Goal: Transaction & Acquisition: Book appointment/travel/reservation

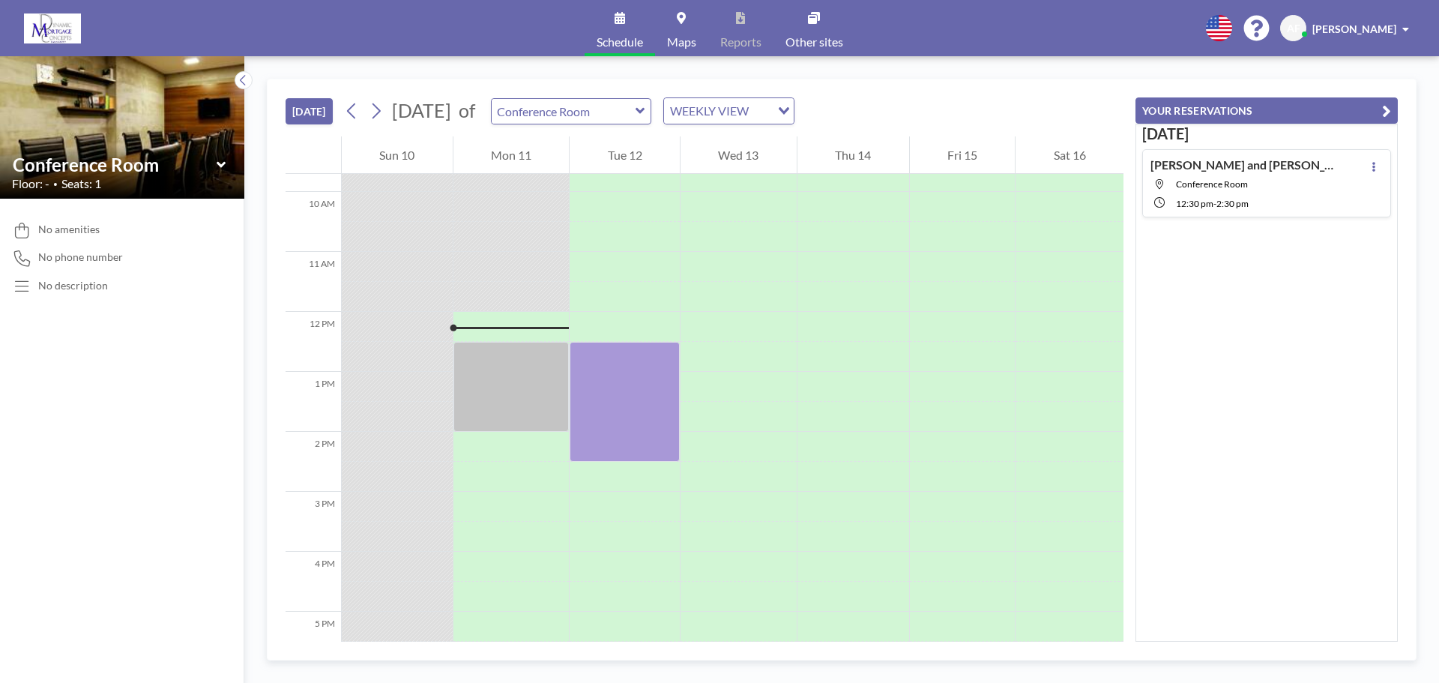
scroll to position [690, 0]
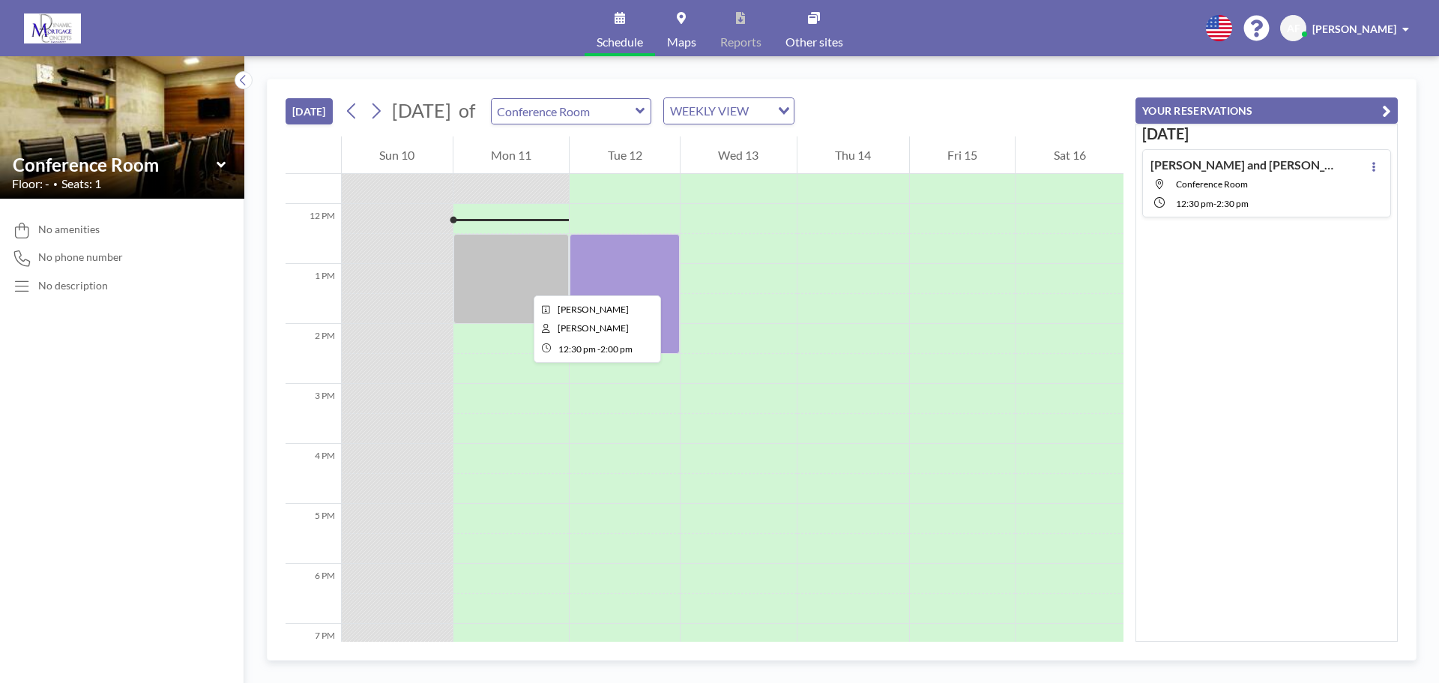
click at [497, 269] on div at bounding box center [511, 279] width 116 height 90
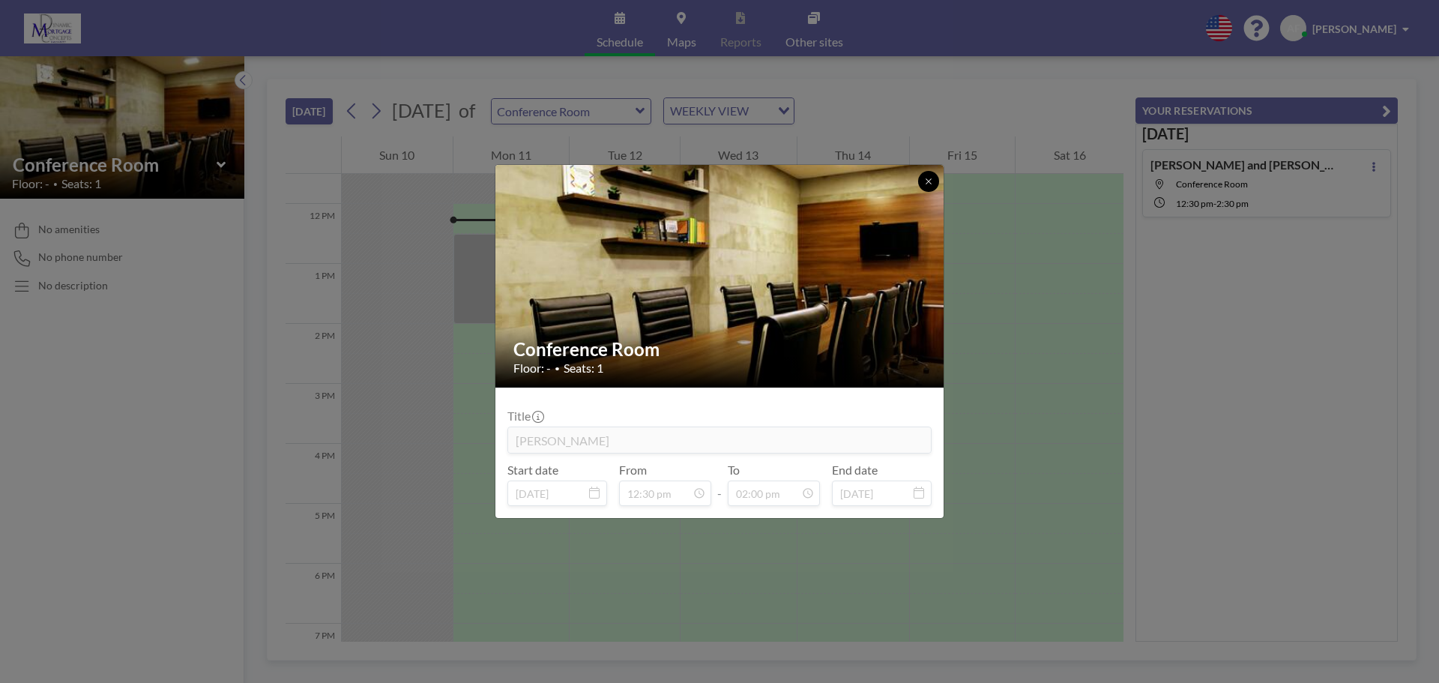
click at [926, 181] on icon at bounding box center [928, 181] width 9 height 9
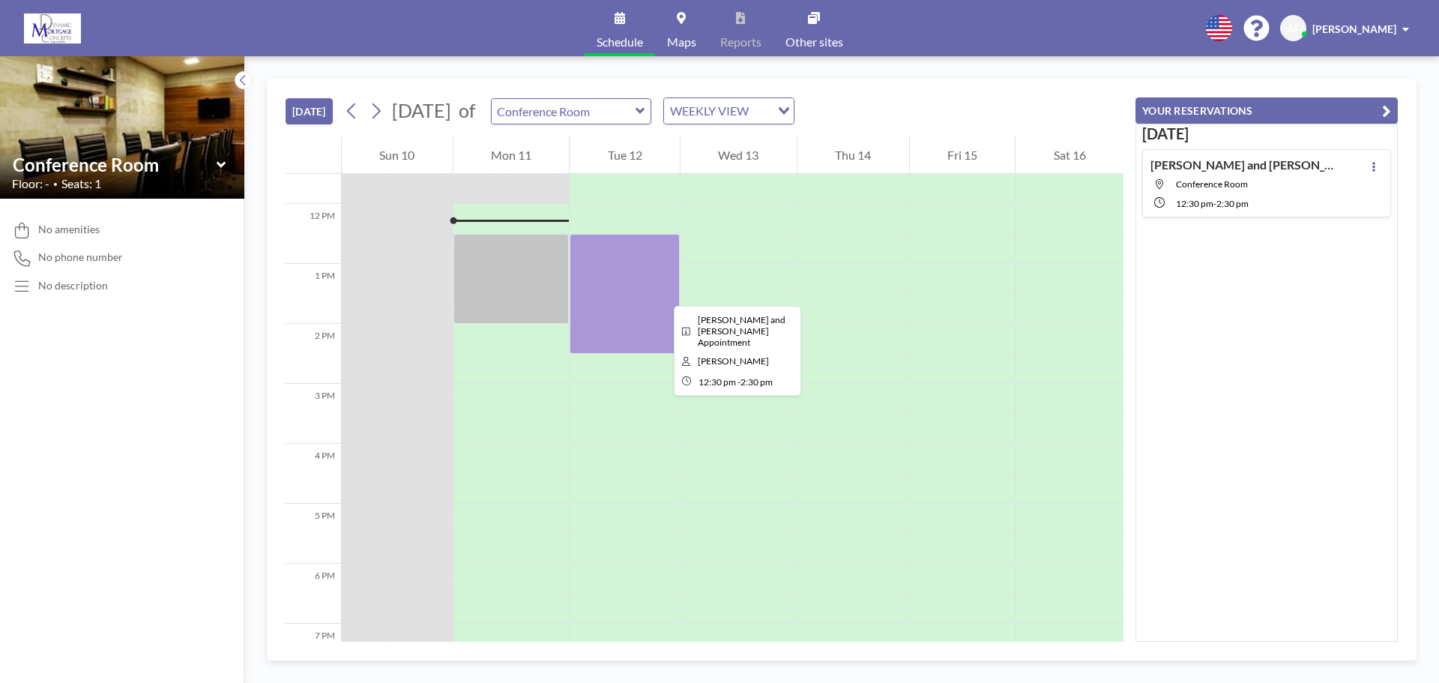
scroll to position [615, 0]
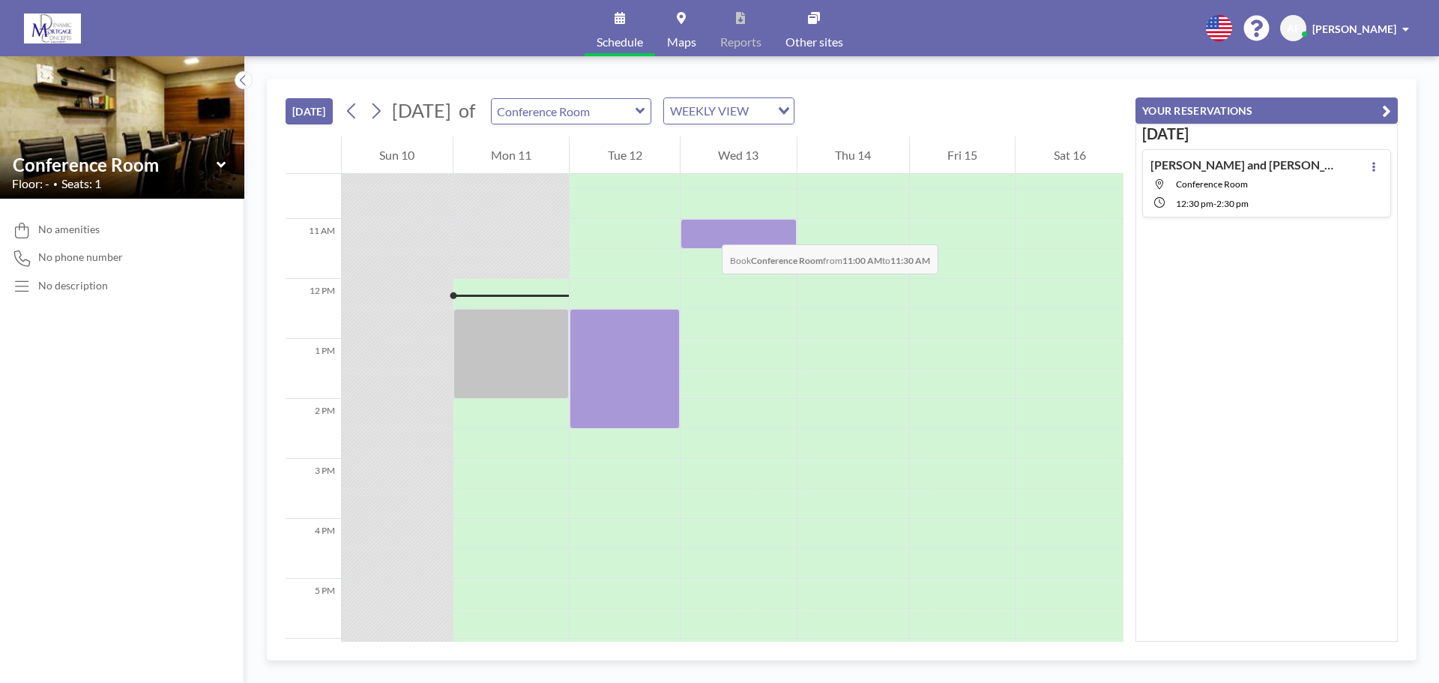
click at [707, 229] on div at bounding box center [739, 234] width 116 height 30
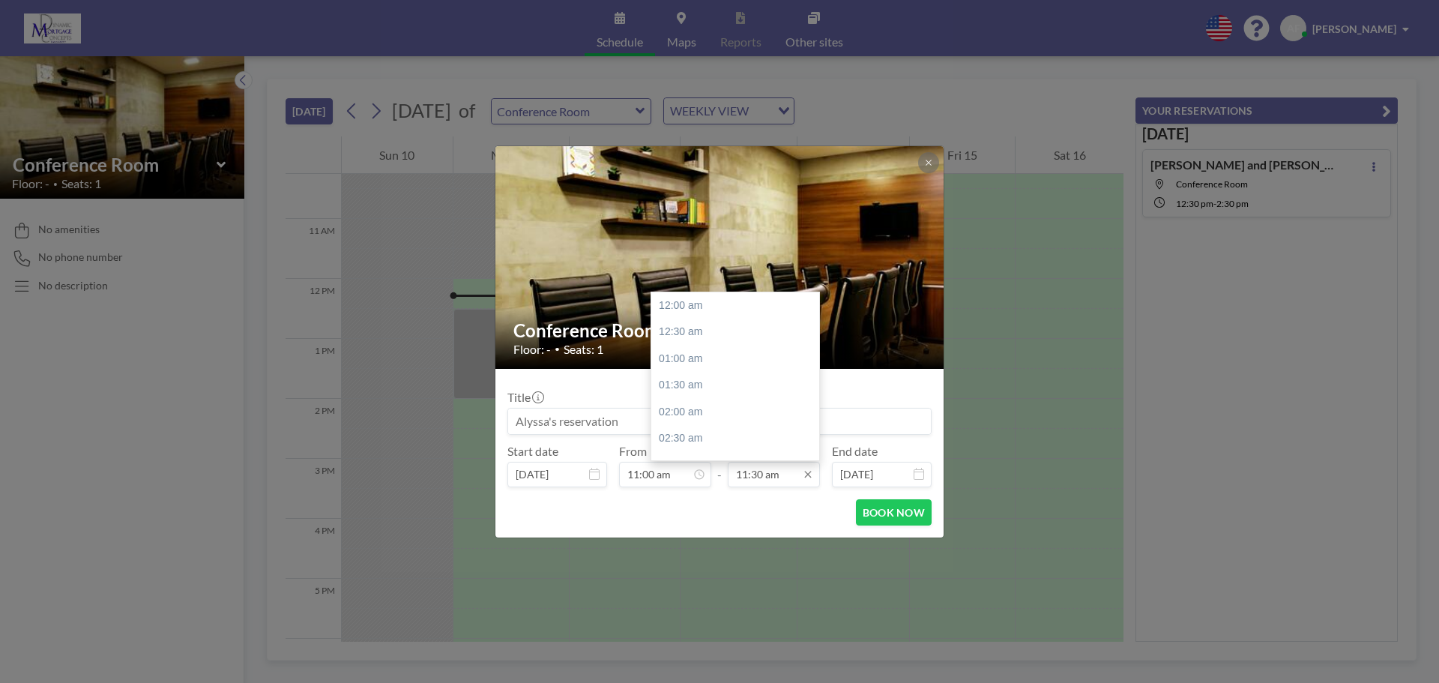
scroll to position [614, 0]
click at [693, 410] on div "01:30 pm" at bounding box center [738, 412] width 175 height 27
type input "01:30 pm"
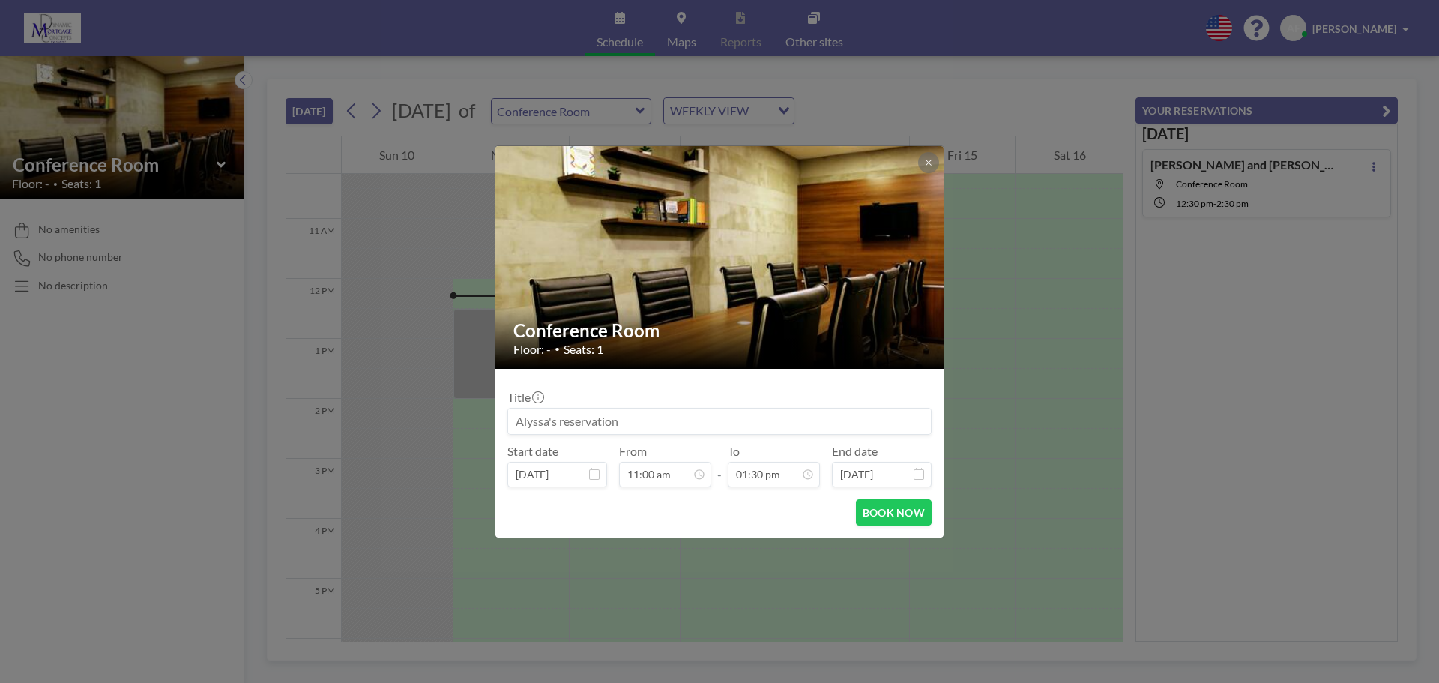
click at [649, 424] on input at bounding box center [719, 420] width 423 height 25
type input "[PERSON_NAME] [DEMOGRAPHIC_DATA] Landlords Luncheon"
click at [870, 514] on button "BOOK NOW" at bounding box center [894, 512] width 76 height 26
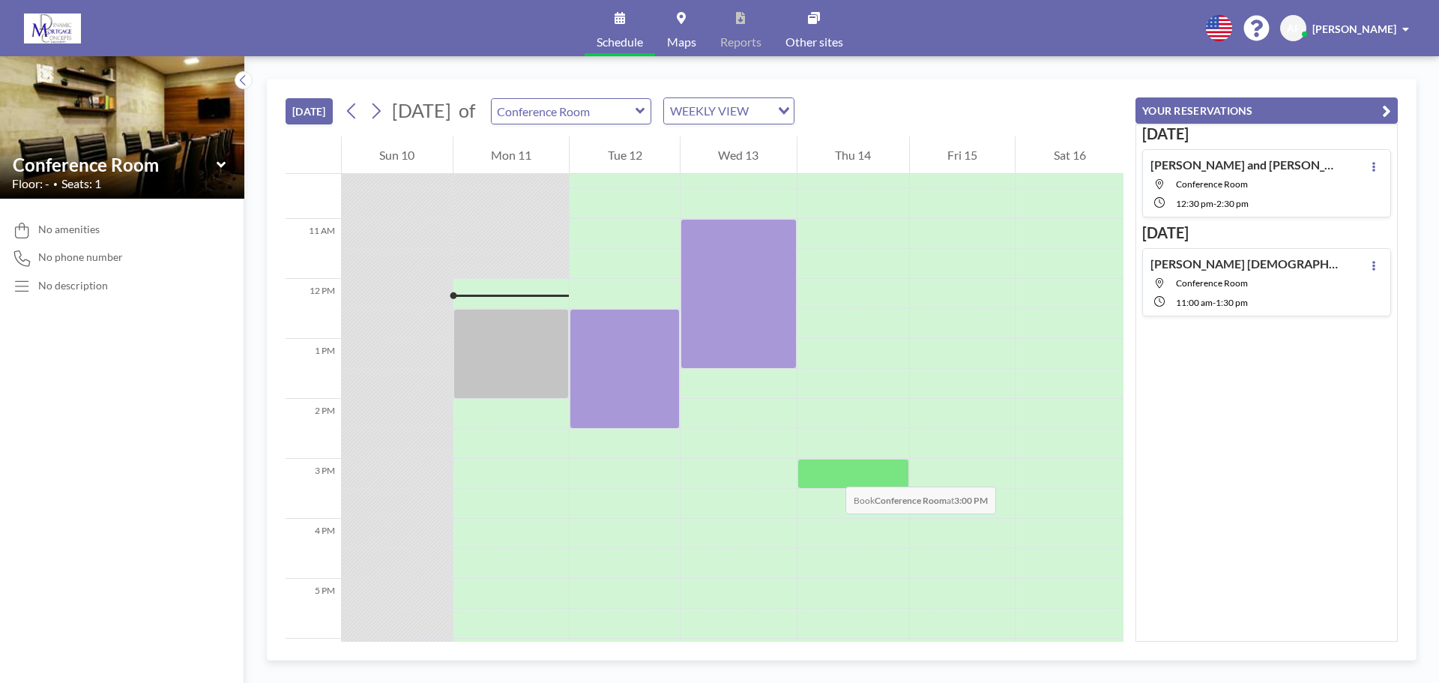
click at [830, 471] on div at bounding box center [853, 474] width 112 height 30
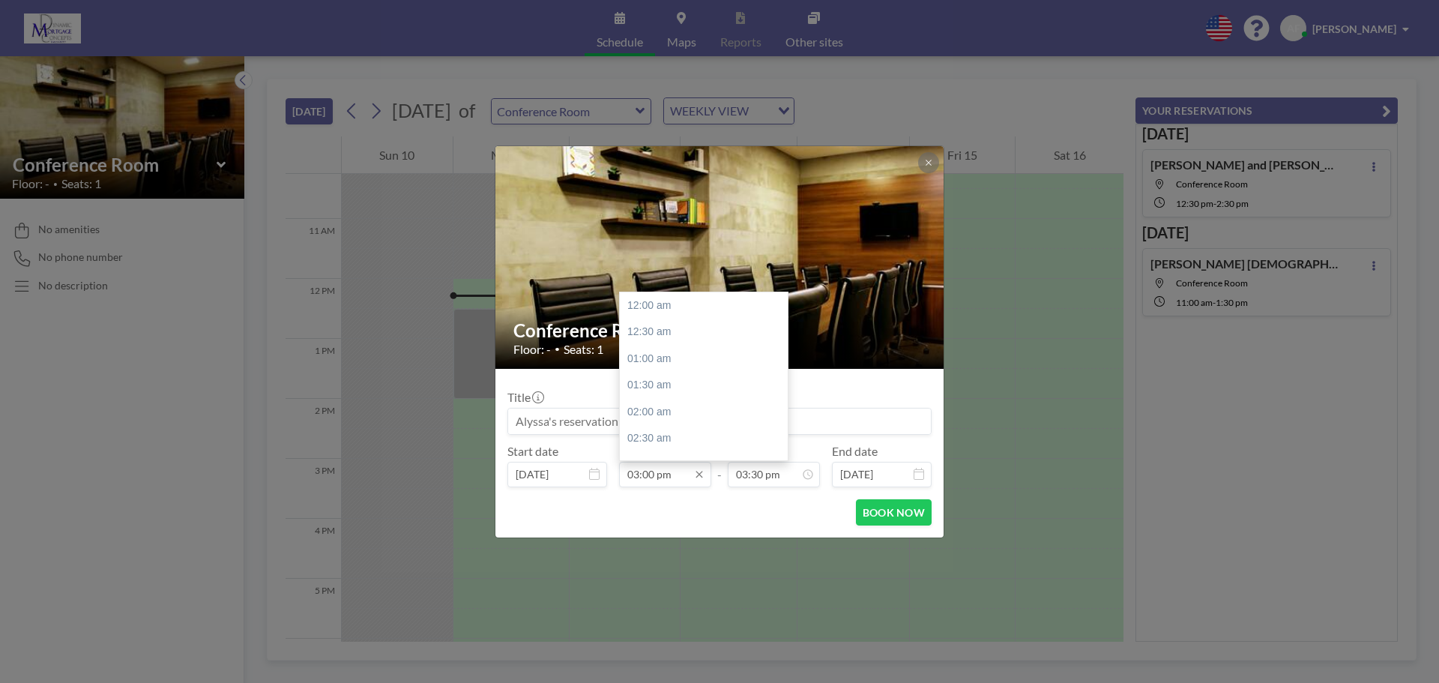
scroll to position [800, 0]
click at [648, 473] on input "03:00 pm" at bounding box center [665, 474] width 92 height 25
click at [657, 473] on input "03:00 pm" at bounding box center [665, 474] width 92 height 25
type input "03:15 pm"
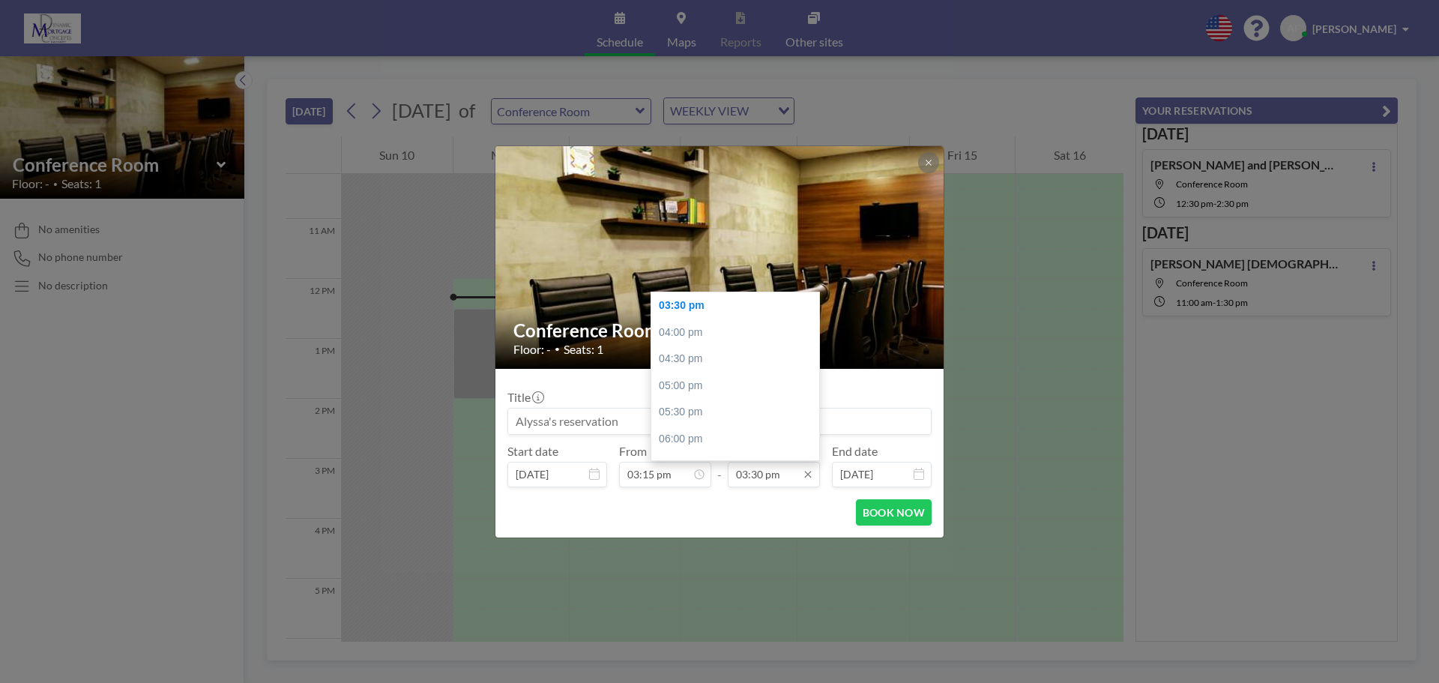
click at [749, 480] on input "03:30 pm" at bounding box center [774, 474] width 92 height 25
click at [698, 360] on div "04:30 pm" at bounding box center [738, 359] width 175 height 27
type input "04:30 pm"
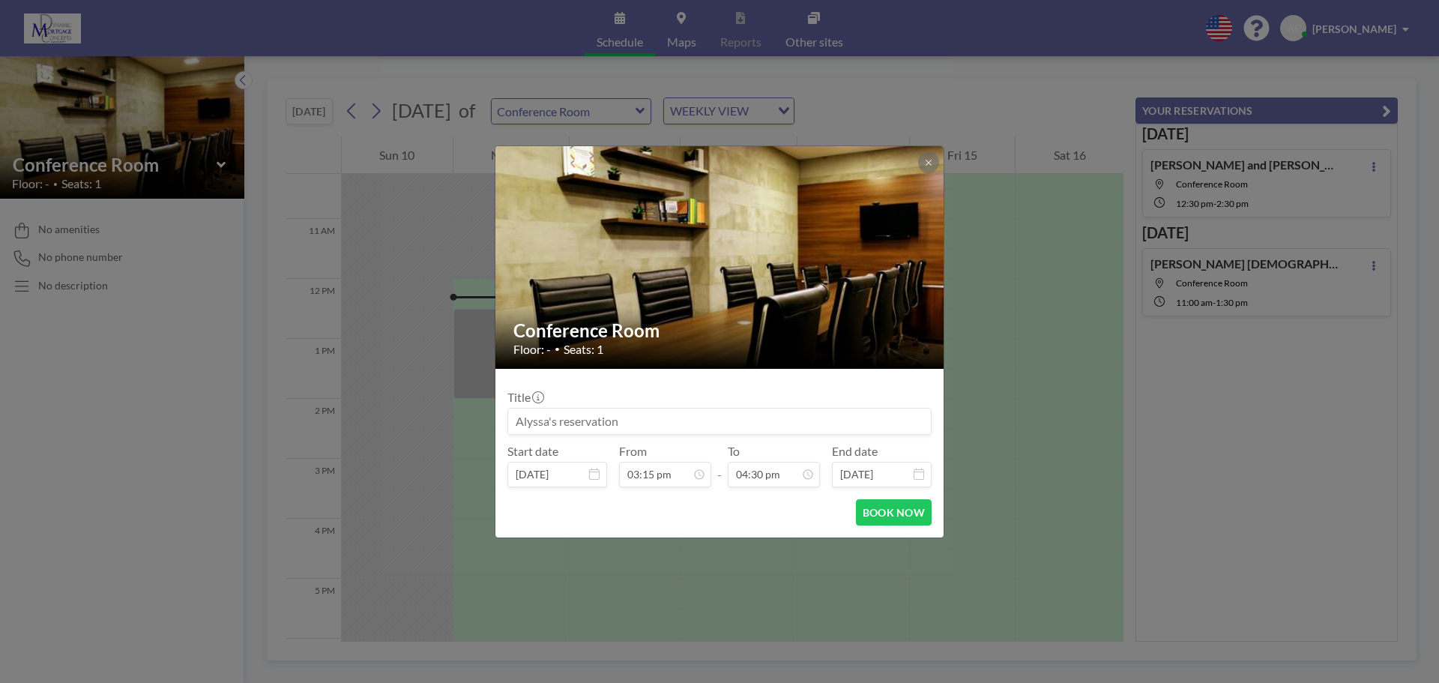
drag, startPoint x: 543, startPoint y: 441, endPoint x: 362, endPoint y: 458, distance: 181.4
click at [363, 462] on div "Conference Room Floor: - • Seats: 1 Title Start date [DATE] From 03:15 pm - To …" at bounding box center [719, 341] width 1439 height 683
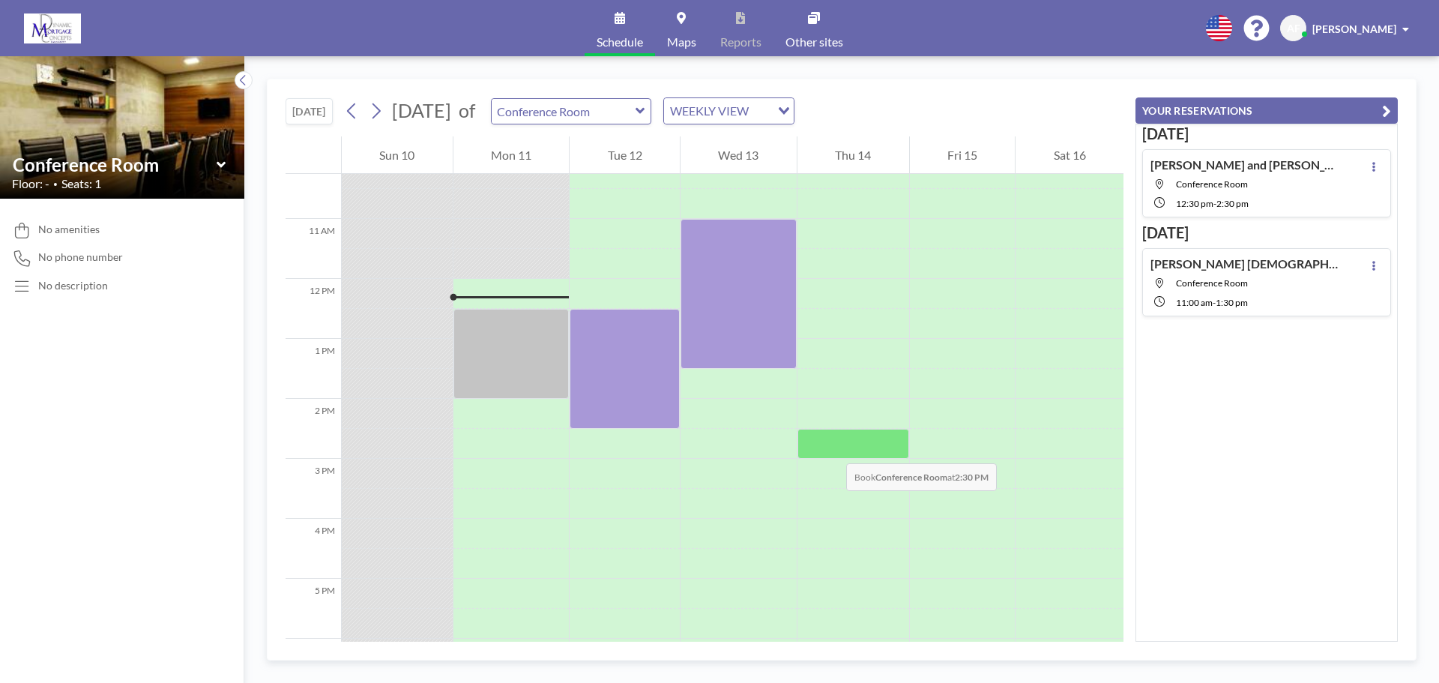
click at [831, 451] on div at bounding box center [853, 444] width 112 height 30
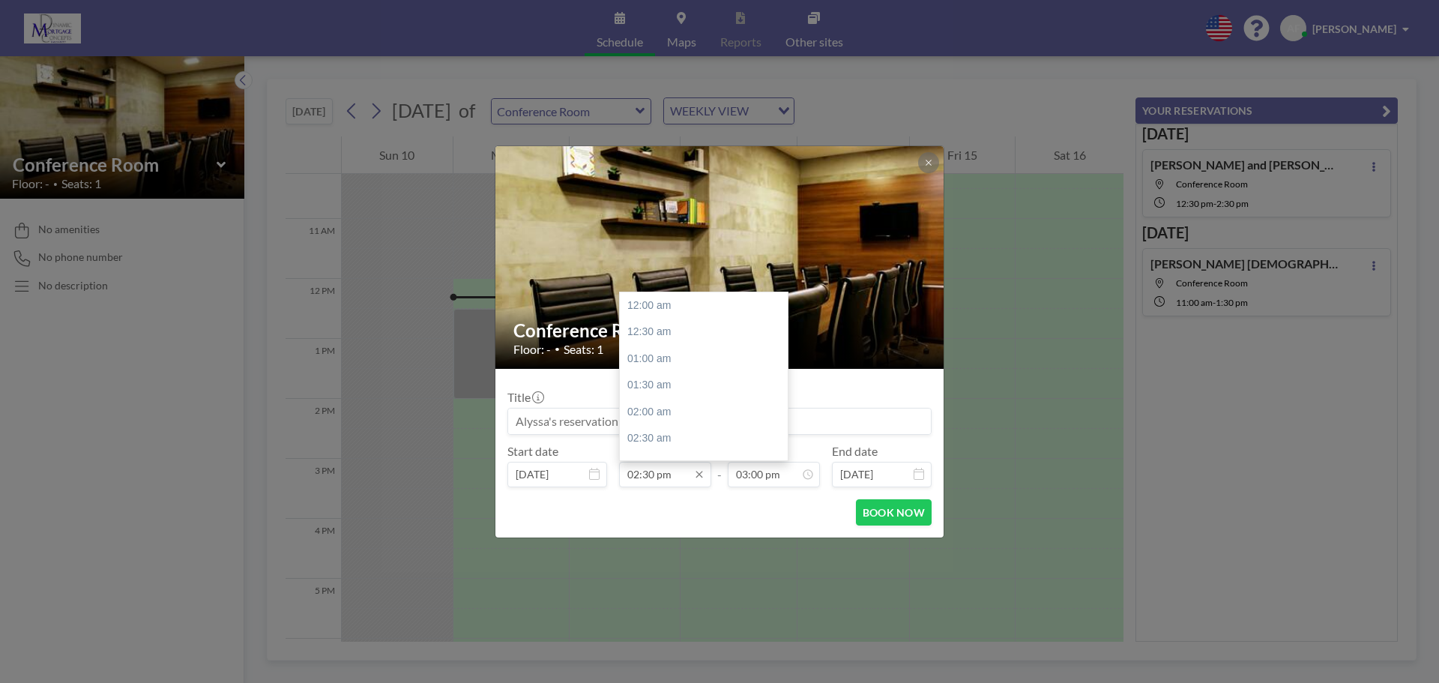
scroll to position [773, 0]
click at [657, 328] on div "03:00 pm" at bounding box center [707, 332] width 175 height 27
type input "03:00 pm"
type input "03:30 pm"
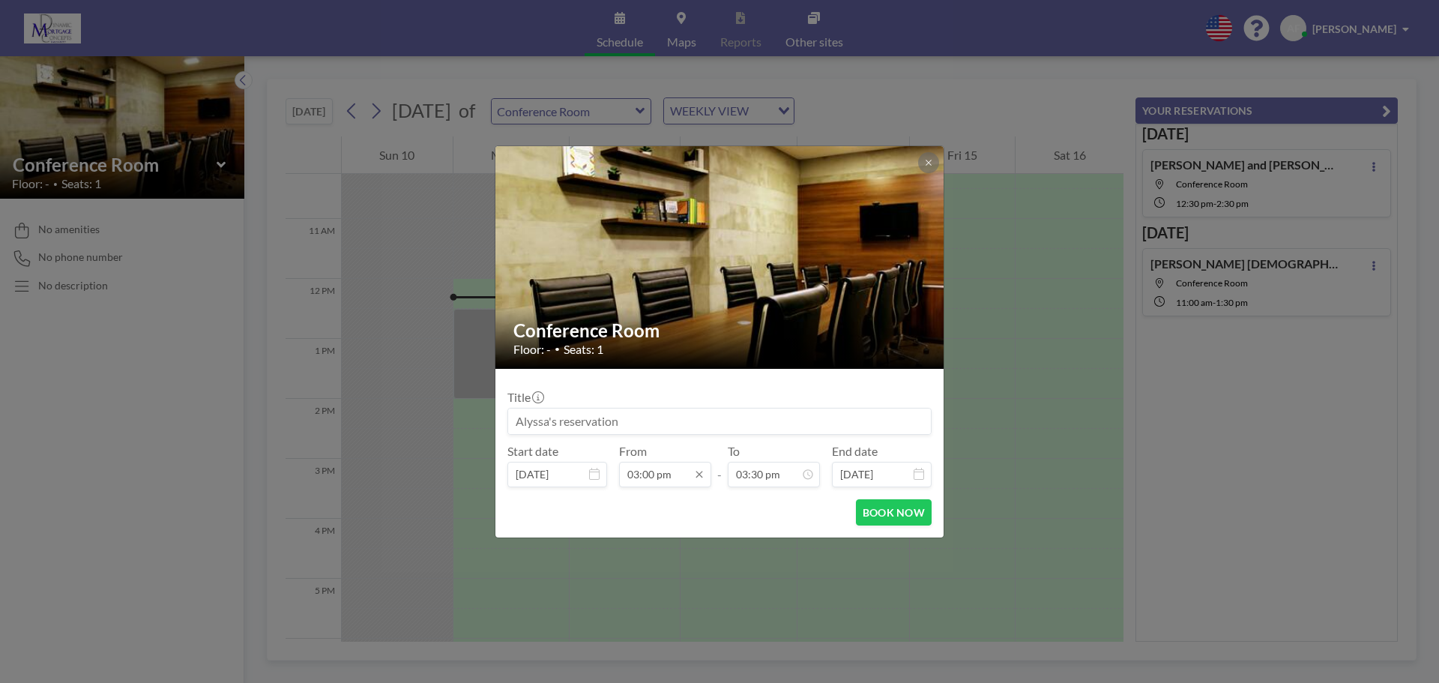
scroll to position [800, 0]
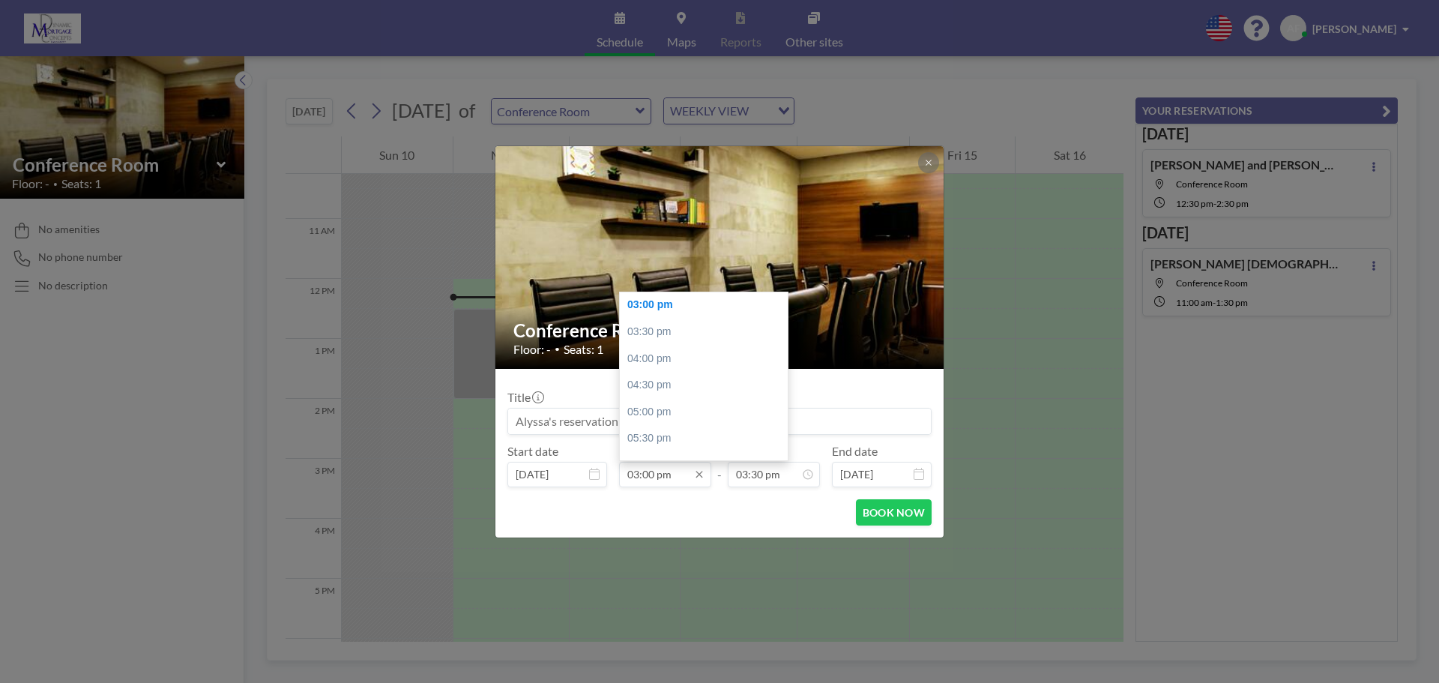
drag, startPoint x: 648, startPoint y: 469, endPoint x: 657, endPoint y: 473, distance: 9.1
click at [649, 469] on input "03:00 pm" at bounding box center [665, 474] width 92 height 25
click at [657, 473] on input "03:00 pm" at bounding box center [665, 474] width 92 height 25
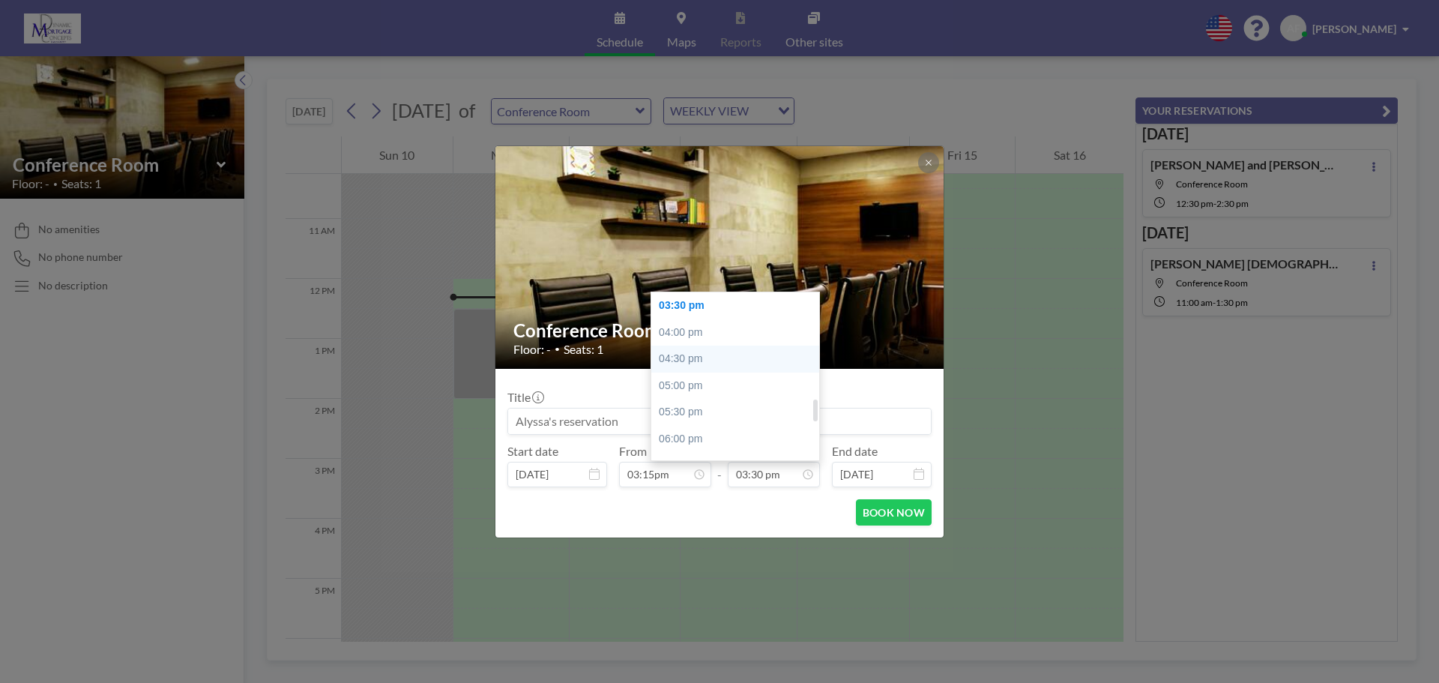
type input "03:00 pm"
click at [689, 359] on div "04:30 pm" at bounding box center [738, 359] width 175 height 27
type input "04:30 pm"
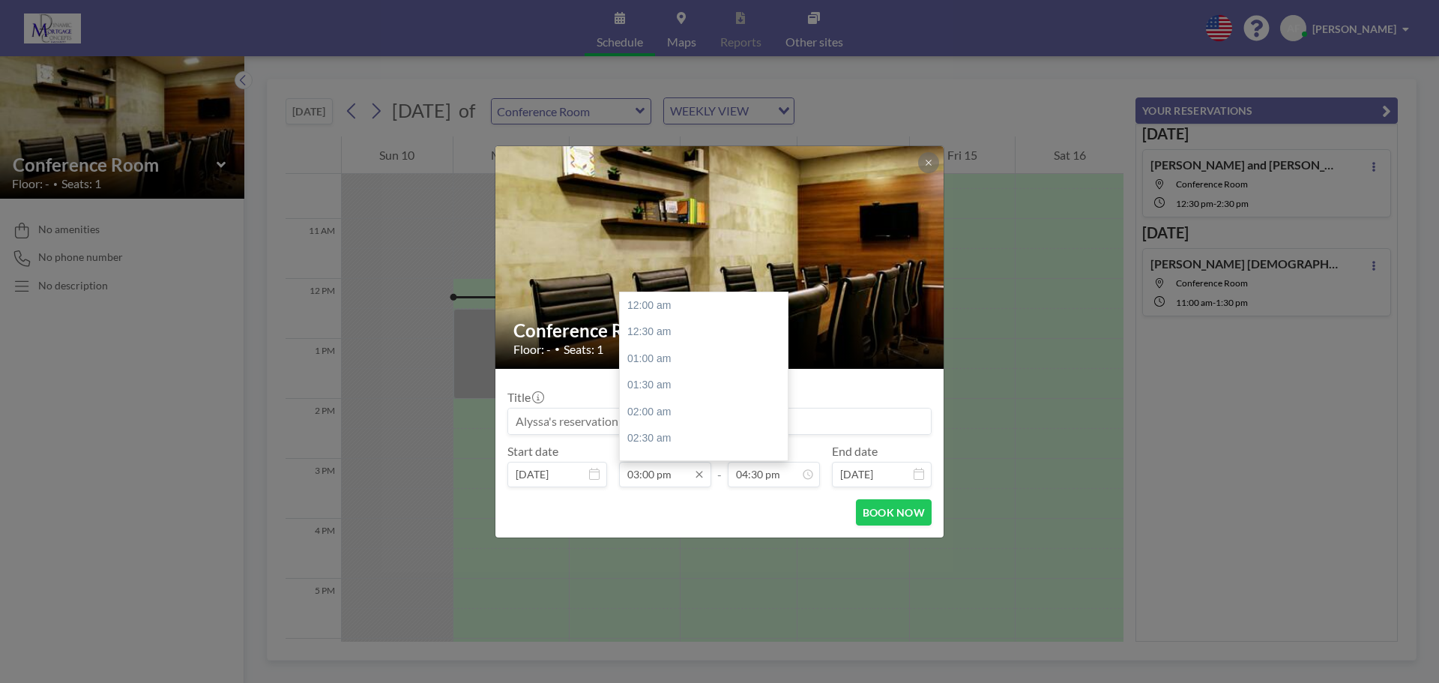
scroll to position [800, 0]
click at [654, 470] on input "03:00 pm" at bounding box center [665, 474] width 92 height 25
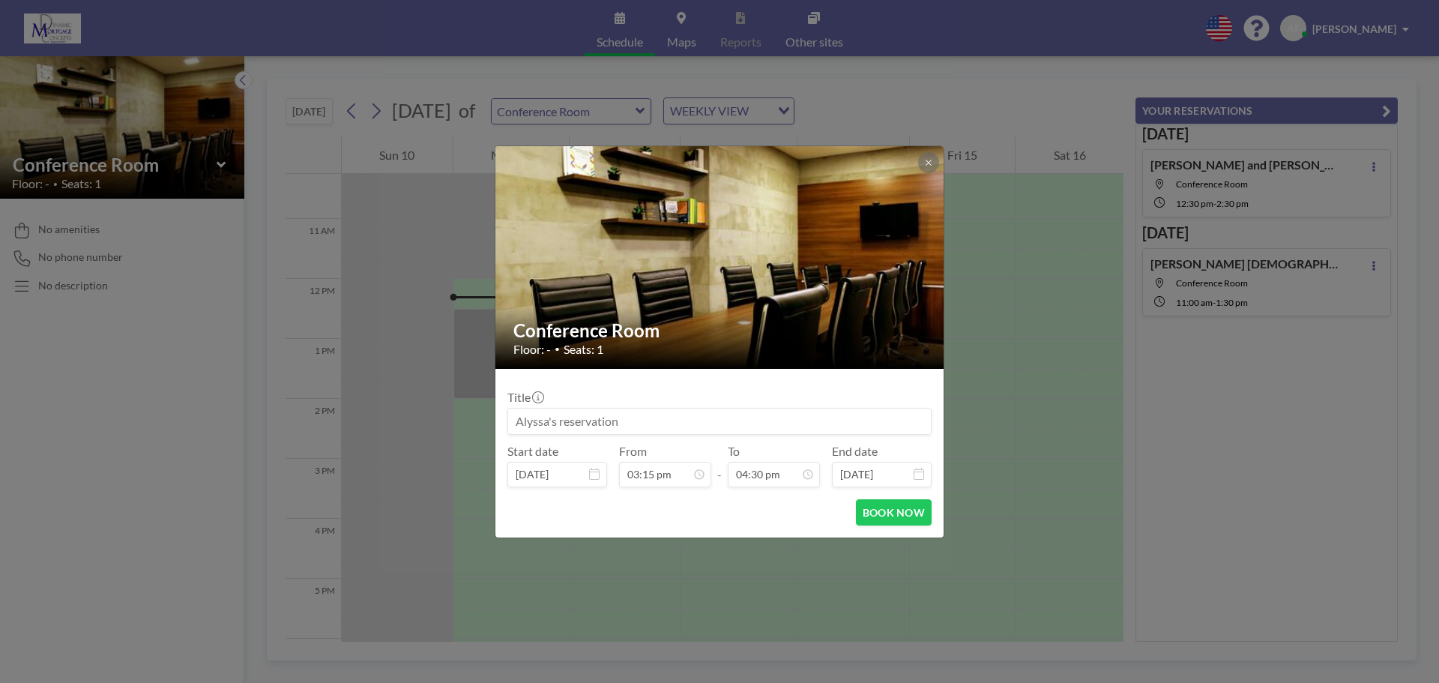
type input "03:15 pm"
click at [621, 418] on input at bounding box center [719, 420] width 423 height 25
type input "[PERSON_NAME] w/ [PERSON_NAME] and [PERSON_NAME]"
click at [896, 513] on button "BOOK NOW" at bounding box center [894, 512] width 76 height 26
